Goal: Task Accomplishment & Management: Use online tool/utility

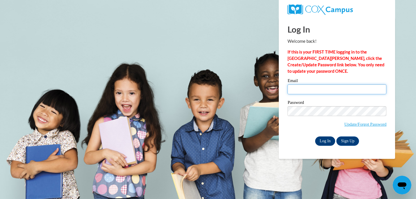
type input "mgreer@westfordk12.us"
click at [324, 139] on input "Log In" at bounding box center [325, 140] width 20 height 9
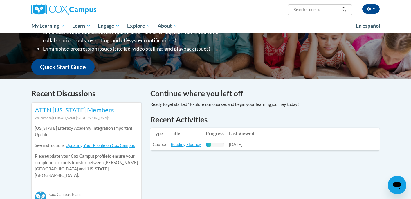
scroll to position [127, 0]
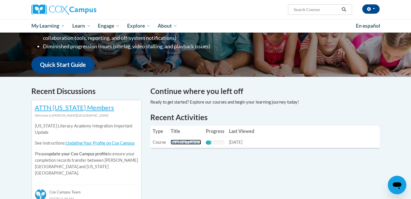
click at [175, 141] on link "Reading Fluency" at bounding box center [186, 141] width 30 height 5
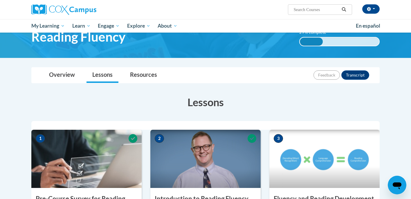
scroll to position [34, 0]
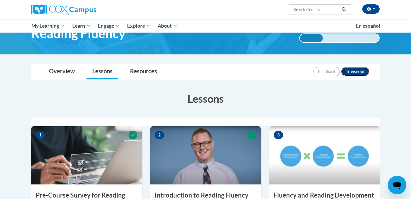
click at [356, 71] on button "Transcript" at bounding box center [356, 71] width 28 height 9
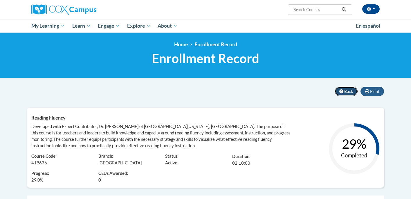
click at [345, 94] on button "Back" at bounding box center [346, 91] width 23 height 9
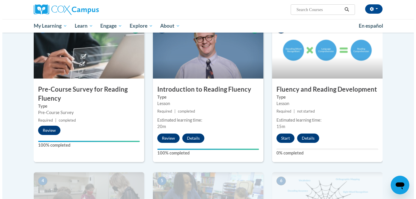
scroll to position [142, 0]
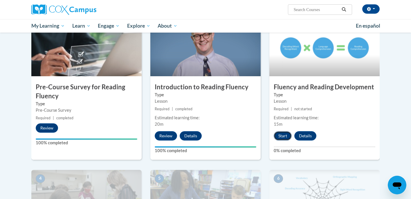
click at [283, 135] on button "Start" at bounding box center [283, 135] width 18 height 9
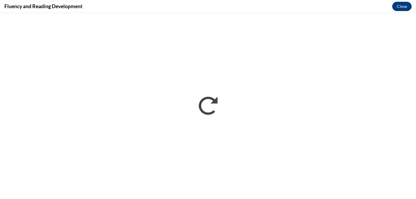
scroll to position [0, 0]
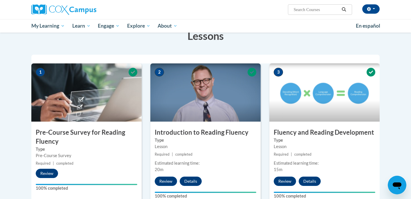
scroll to position [81, 0]
